Goal: Obtain resource: Obtain resource

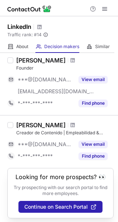
scroll to position [601, 0]
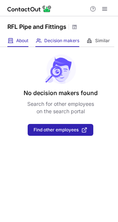
drag, startPoint x: 17, startPoint y: 48, endPoint x: 24, endPoint y: 43, distance: 7.9
click at [19, 47] on div "No decision makers found Search for other employees on the search portal Find o…" at bounding box center [59, 91] width 118 height 89
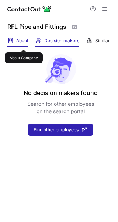
click at [24, 43] on span "About" at bounding box center [22, 41] width 12 height 6
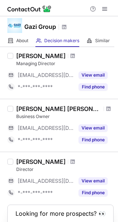
scroll to position [259, 0]
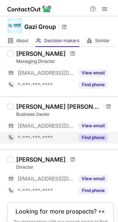
click at [99, 137] on button "Find phone" at bounding box center [93, 137] width 29 height 7
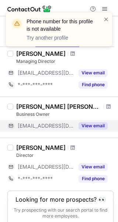
click at [95, 126] on button "View email" at bounding box center [93, 125] width 29 height 7
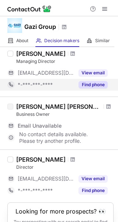
click at [94, 84] on button "Find phone" at bounding box center [93, 84] width 29 height 7
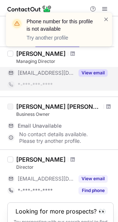
click at [96, 70] on button "View email" at bounding box center [93, 72] width 29 height 7
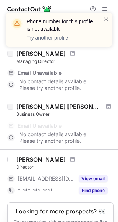
click at [63, 52] on div "Phone number for this profile is not available Try another profile" at bounding box center [59, 32] width 118 height 55
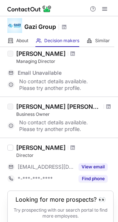
click at [64, 54] on div "Phone number for this profile is not available Try another profile" at bounding box center [59, 32] width 118 height 55
click at [71, 54] on span at bounding box center [73, 54] width 4 height 6
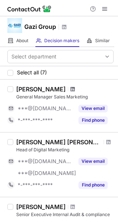
click at [71, 89] on span at bounding box center [73, 89] width 4 height 6
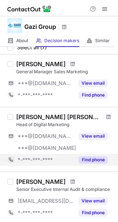
scroll to position [37, 0]
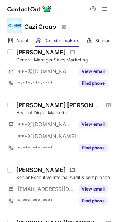
click at [71, 169] on span at bounding box center [73, 170] width 4 height 6
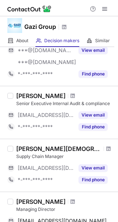
scroll to position [185, 0]
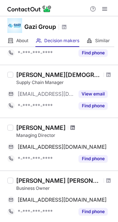
click at [71, 128] on span at bounding box center [73, 128] width 4 height 6
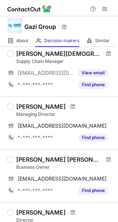
scroll to position [222, 0]
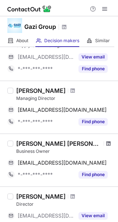
click at [107, 144] on span at bounding box center [109, 144] width 4 height 6
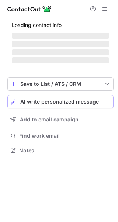
scroll to position [4, 4]
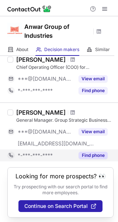
scroll to position [543, 0]
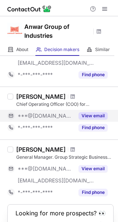
click at [97, 115] on button "View email" at bounding box center [93, 115] width 29 height 7
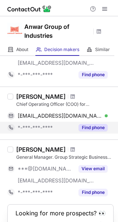
click at [96, 125] on button "Find phone" at bounding box center [93, 127] width 29 height 7
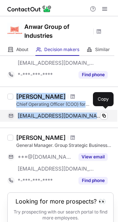
drag, startPoint x: 19, startPoint y: 93, endPoint x: 84, endPoint y: 111, distance: 68.0
click at [84, 111] on div "M Anisuzzaman Chief Operating Officer (COO) for Anwar Cement Sheet Ltd. (ACSL) …" at bounding box center [63, 107] width 101 height 29
copy div "M Anisuzzaman Chief Operating Officer (COO) for Anwar Cement Sheet Ltd. (ACSL) …"
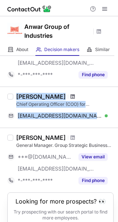
click at [71, 97] on span at bounding box center [73, 97] width 4 height 6
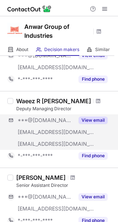
scroll to position [444, 0]
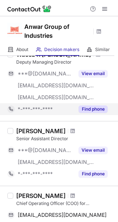
click at [97, 110] on button "Find phone" at bounding box center [93, 109] width 29 height 7
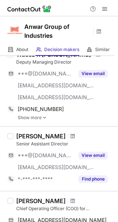
click at [40, 117] on link "Show more" at bounding box center [66, 117] width 96 height 5
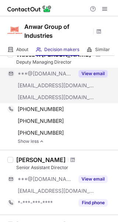
click at [94, 70] on button "View email" at bounding box center [93, 73] width 29 height 7
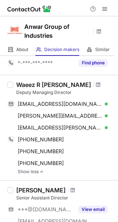
scroll to position [407, 0]
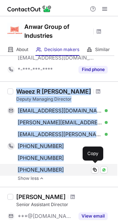
drag, startPoint x: 17, startPoint y: 91, endPoint x: 66, endPoint y: 166, distance: 89.2
click at [66, 166] on div "Waeez R Hossain Deputy Managing Director hossainwaeez@gmail.com Verified Copy h…" at bounding box center [63, 134] width 101 height 93
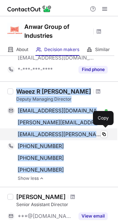
copy div "Waeez R Hossain Deputy Managing Director hossainwaeez@gmail.com Verified Copy h…"
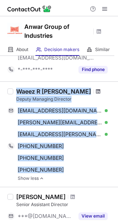
click at [96, 91] on span at bounding box center [98, 91] width 4 height 6
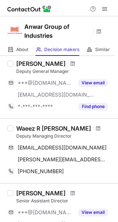
scroll to position [407, 0]
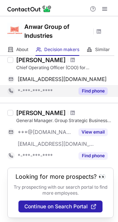
scroll to position [569, 0]
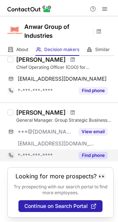
click at [91, 152] on button "Find phone" at bounding box center [93, 155] width 29 height 7
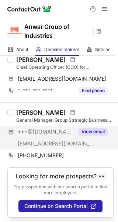
click at [94, 130] on button "View email" at bounding box center [93, 131] width 29 height 7
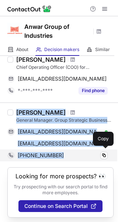
drag, startPoint x: 17, startPoint y: 108, endPoint x: 77, endPoint y: 156, distance: 76.6
click at [77, 156] on div "Khaled Saifullah General Manager. Group Strategic Business Development and Grou…" at bounding box center [63, 135] width 101 height 53
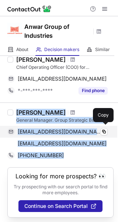
copy div "Khaled Saifullah General Manager. Group Strategic Business Development and Grou…"
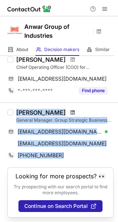
click at [71, 110] on span at bounding box center [73, 113] width 4 height 6
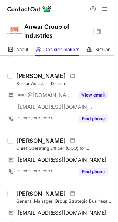
scroll to position [557, 0]
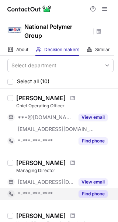
click at [96, 194] on button "Find phone" at bounding box center [93, 193] width 29 height 7
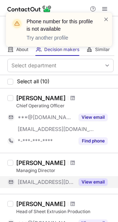
click at [98, 181] on button "View email" at bounding box center [93, 181] width 29 height 7
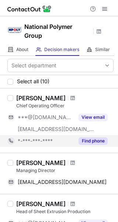
click at [97, 138] on button "Find phone" at bounding box center [93, 140] width 29 height 7
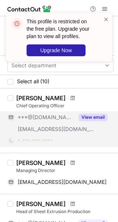
click at [98, 117] on button "View email" at bounding box center [93, 117] width 29 height 7
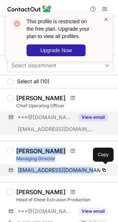
drag, startPoint x: 17, startPoint y: 151, endPoint x: 86, endPoint y: 173, distance: 71.7
click at [86, 173] on div "Riad Mahmud Managing Director riad@nationalpolymer.net Copy" at bounding box center [63, 161] width 101 height 29
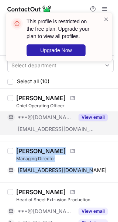
copy div "Riad Mahmud Managing Director riad@nationalpolymer.net"
click at [71, 150] on span at bounding box center [73, 151] width 4 height 6
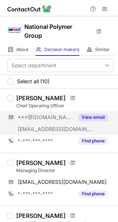
click at [97, 118] on button "View email" at bounding box center [93, 117] width 29 height 7
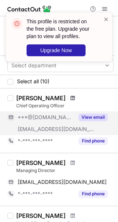
click at [75, 98] on span at bounding box center [73, 98] width 4 height 6
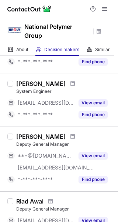
scroll to position [444, 0]
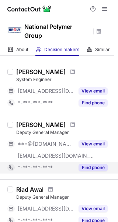
click at [94, 165] on button "Find phone" at bounding box center [93, 167] width 29 height 7
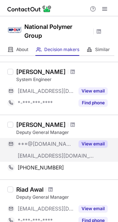
click at [89, 145] on button "View email" at bounding box center [93, 143] width 29 height 7
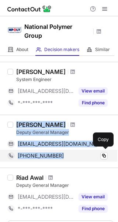
drag, startPoint x: 18, startPoint y: 121, endPoint x: 67, endPoint y: 151, distance: 58.2
click at [67, 151] on div "Shams Tamim Deputy General Manager samstamim@gmail.com Verified Copy +880171796…" at bounding box center [63, 141] width 101 height 41
copy div "Shams Tamim Deputy General Manager samstamim@gmail.com Verified Copy +880171796…"
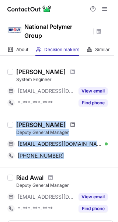
click at [71, 125] on span at bounding box center [73, 125] width 4 height 6
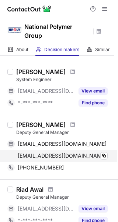
scroll to position [509, 0]
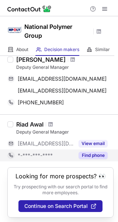
click at [96, 155] on button "Find phone" at bounding box center [93, 155] width 29 height 7
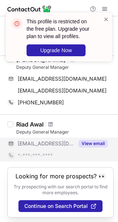
click at [93, 143] on button "View email" at bounding box center [93, 143] width 29 height 7
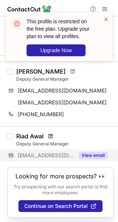
click at [52, 134] on span at bounding box center [50, 136] width 4 height 6
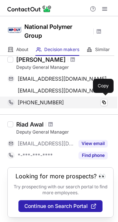
scroll to position [472, 0]
